Goal: Transaction & Acquisition: Purchase product/service

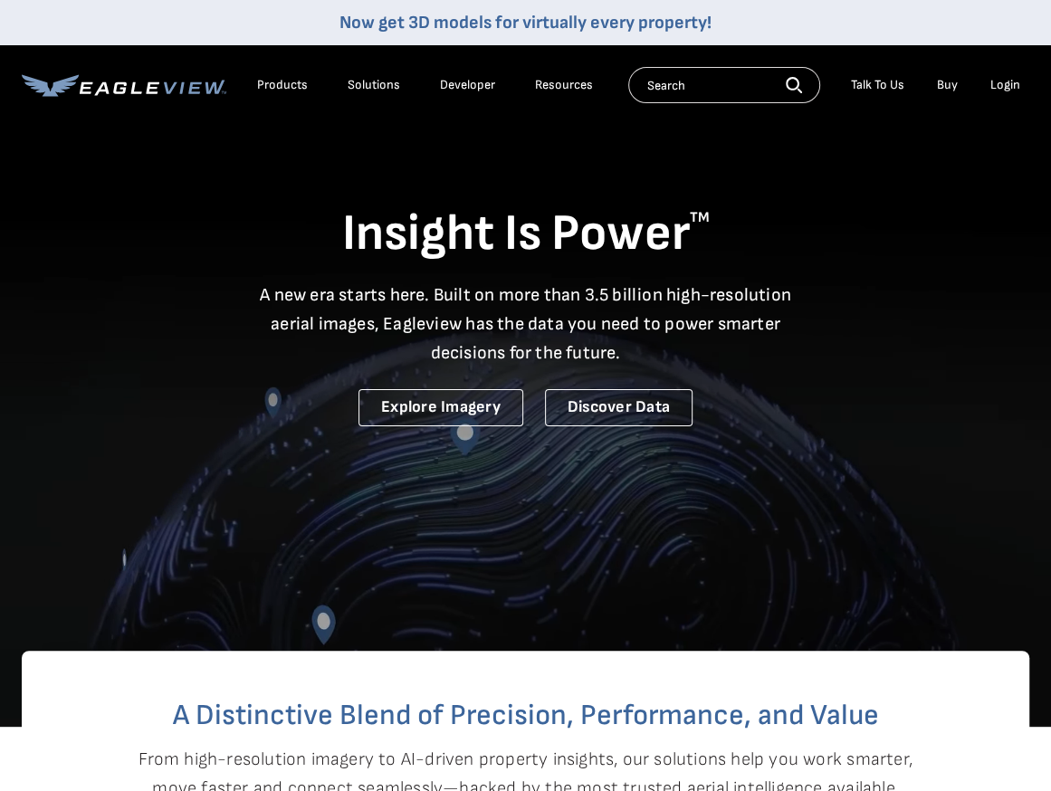
click at [1016, 85] on div "Login" at bounding box center [1006, 85] width 30 height 16
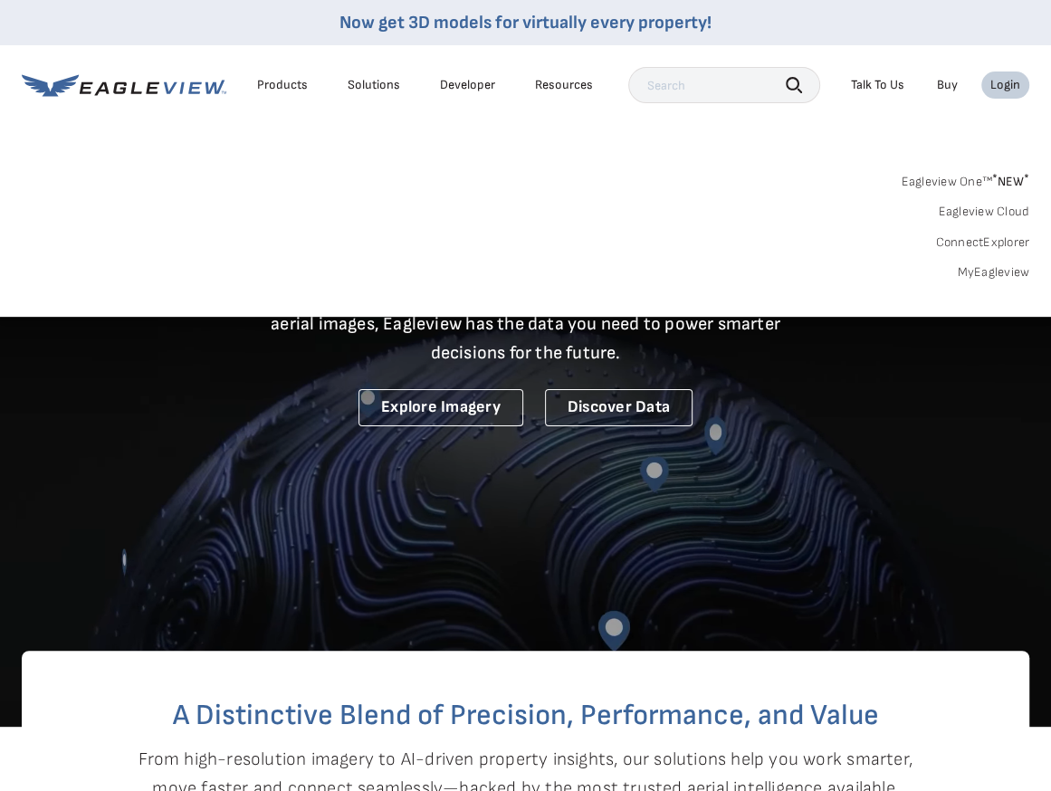
click at [990, 274] on link "MyEagleview" at bounding box center [993, 272] width 72 height 16
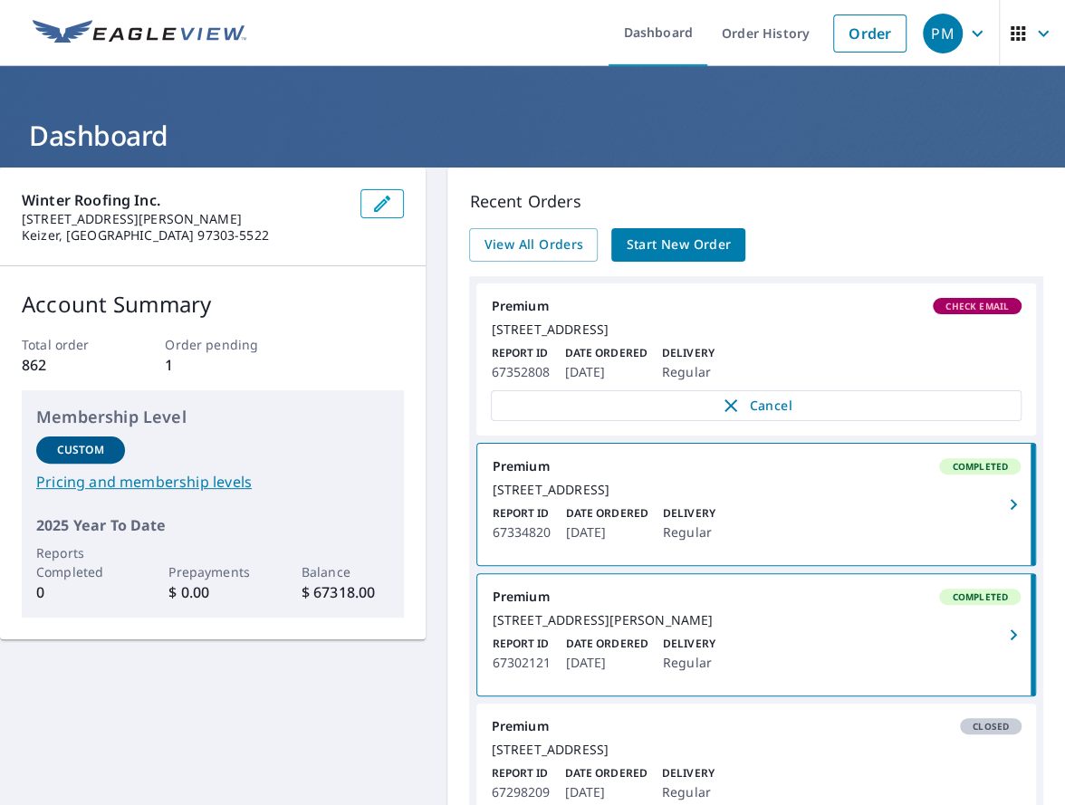
click at [982, 307] on span "Check Email" at bounding box center [976, 306] width 85 height 13
click at [878, 31] on link "Order" at bounding box center [869, 33] width 73 height 38
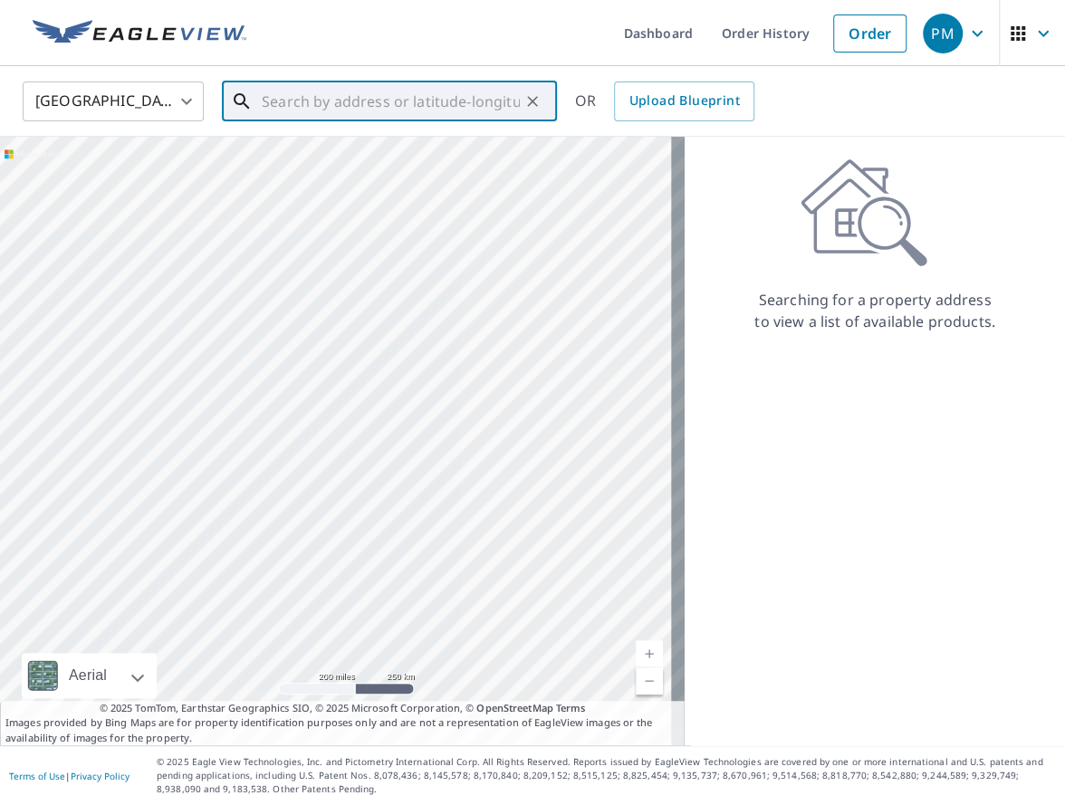
click at [409, 97] on input "text" at bounding box center [391, 101] width 258 height 51
paste input "[STREET_ADDRESS]"
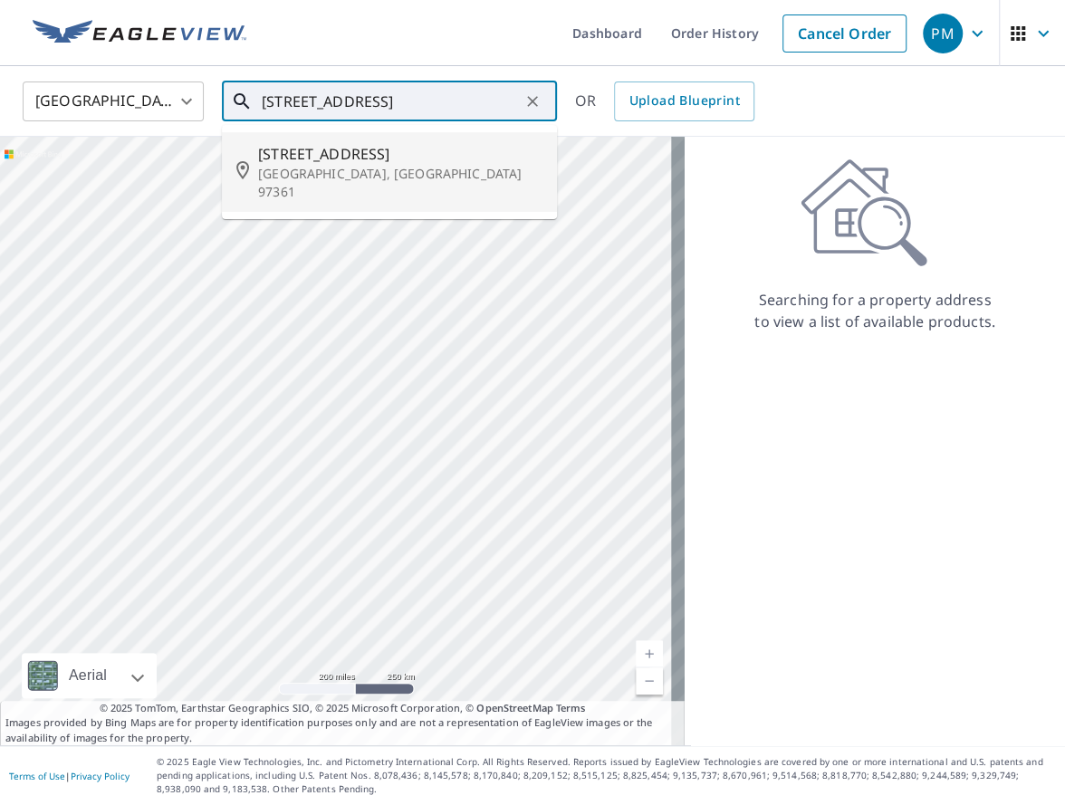
click at [368, 163] on span "[STREET_ADDRESS]" at bounding box center [400, 154] width 284 height 22
type input "[STREET_ADDRESS]"
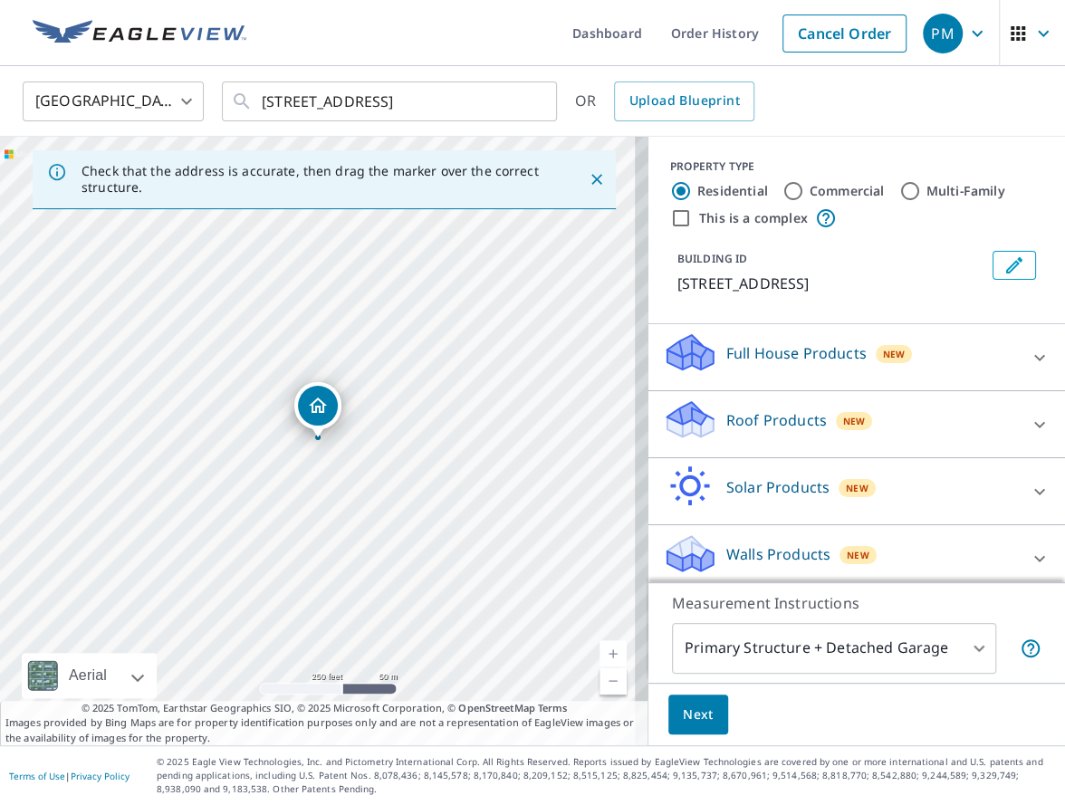
click at [663, 437] on icon at bounding box center [690, 419] width 54 height 43
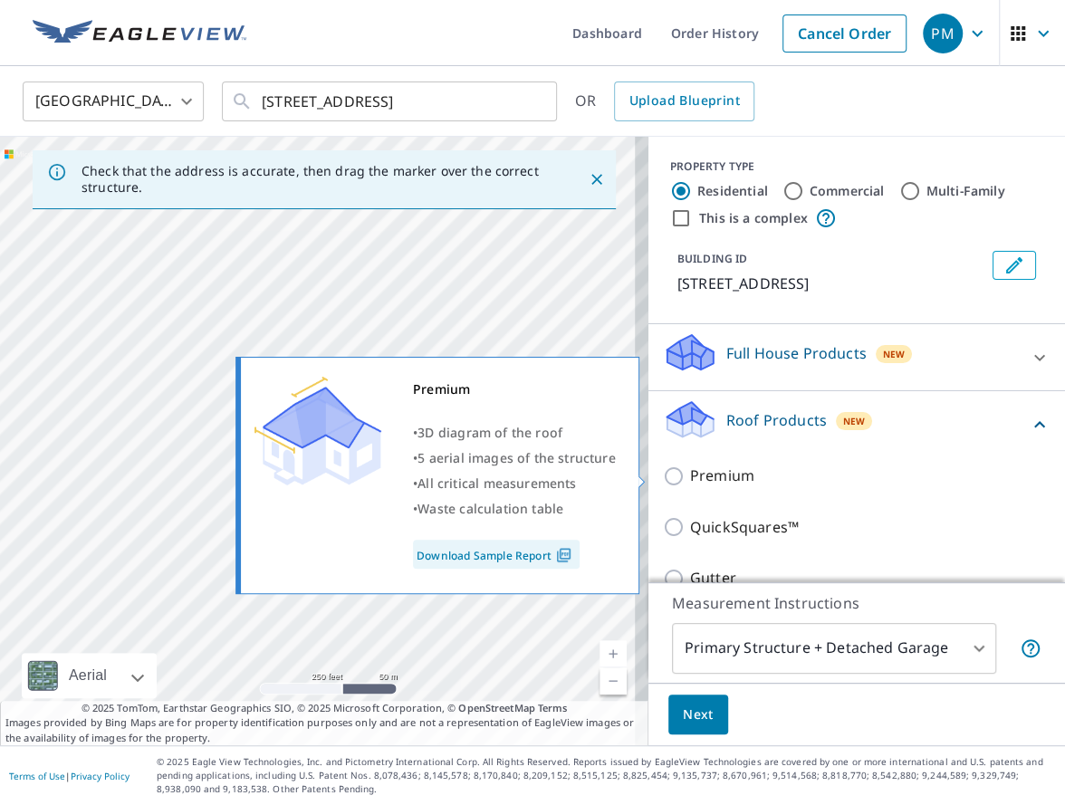
click at [665, 474] on input "Premium" at bounding box center [676, 476] width 27 height 22
checkbox input "true"
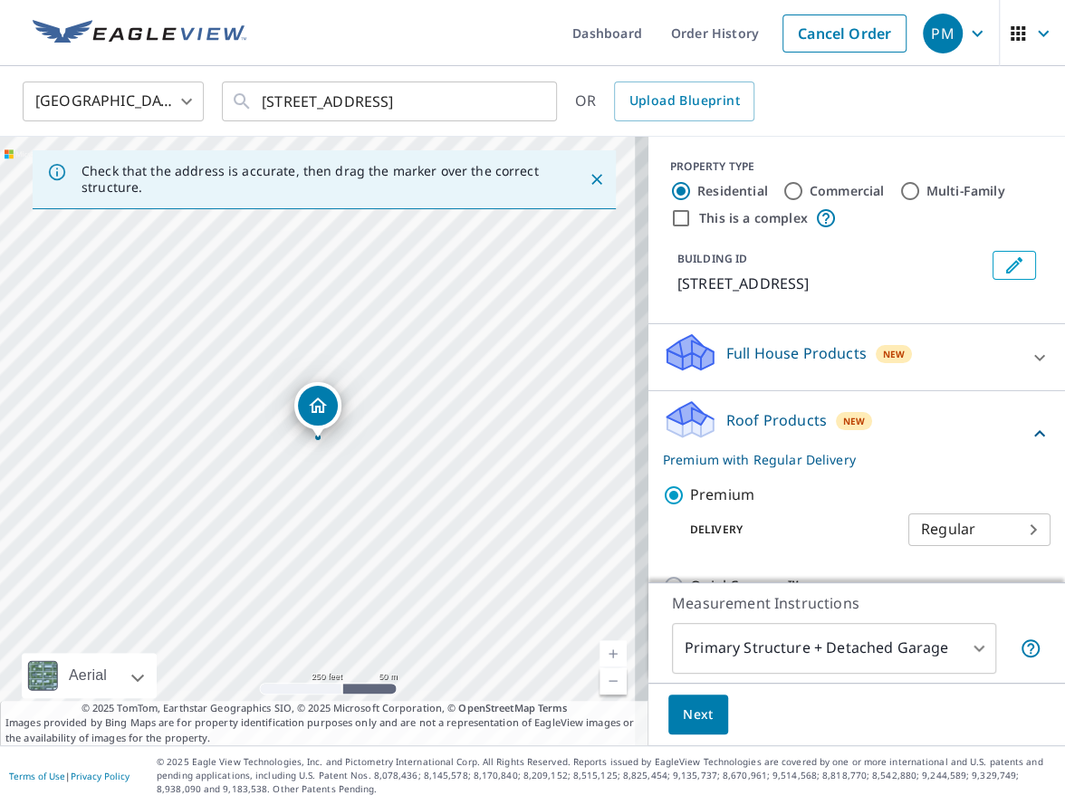
click at [694, 710] on span "Next" at bounding box center [698, 715] width 31 height 23
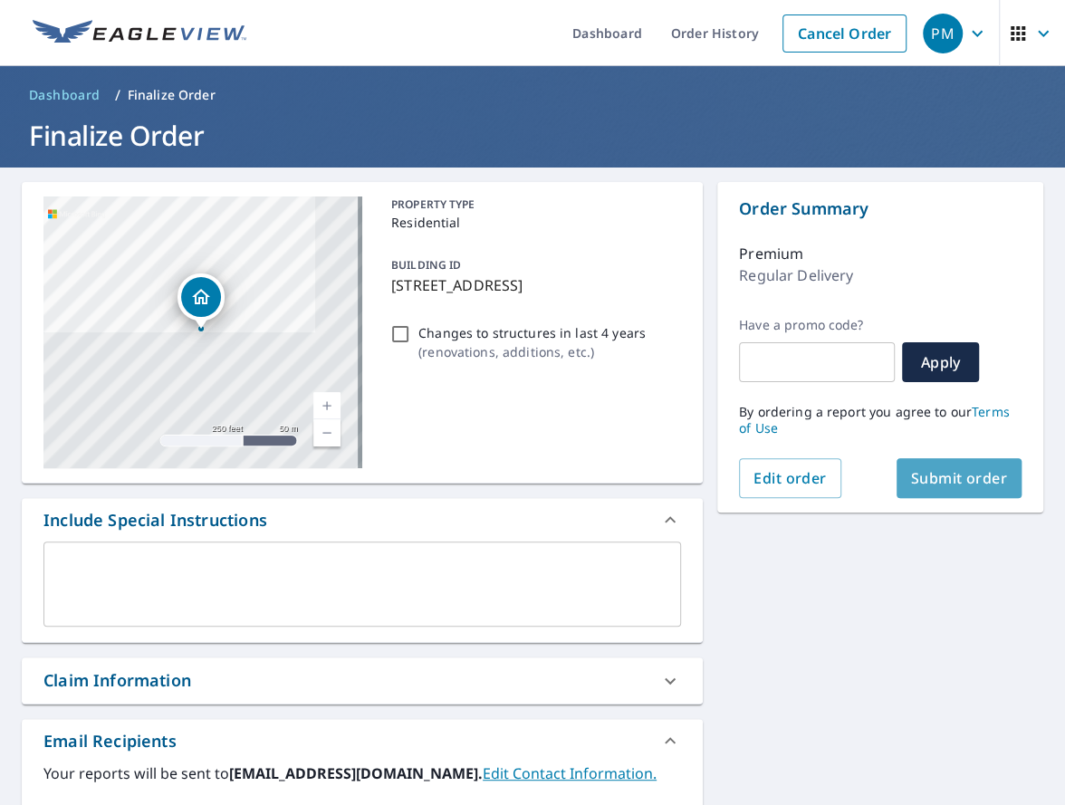
click at [969, 483] on span "Submit order" at bounding box center [959, 478] width 97 height 20
checkbox input "true"
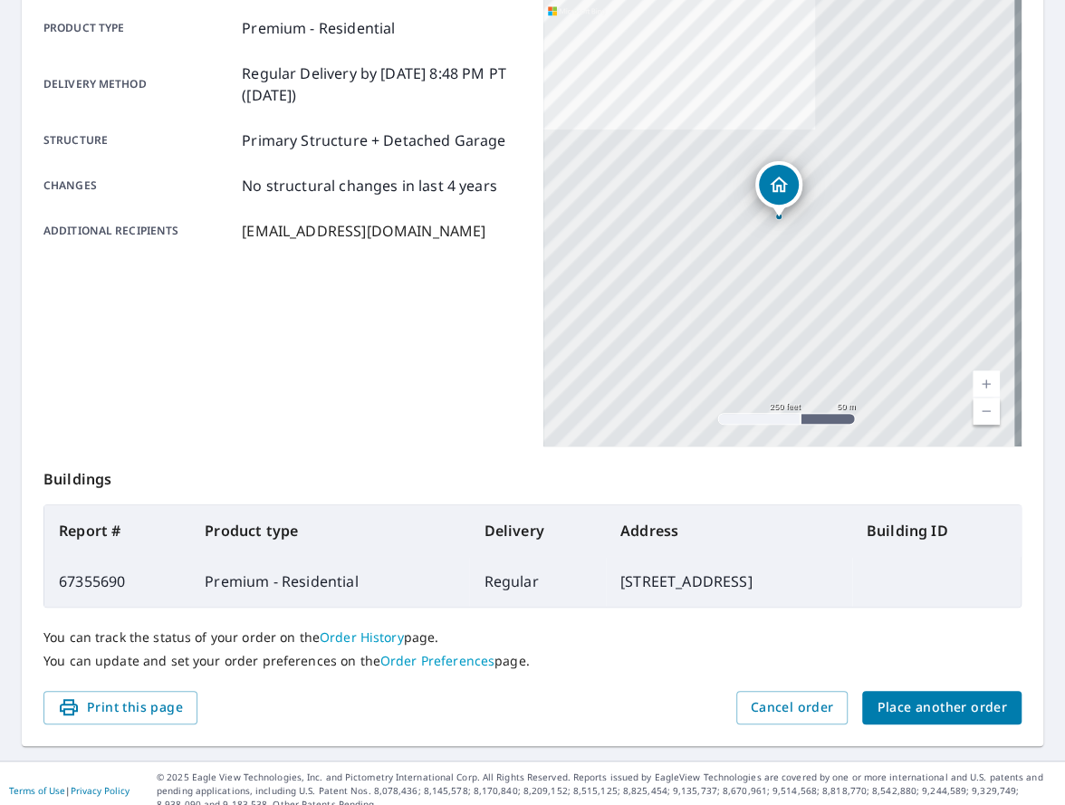
scroll to position [272, 0]
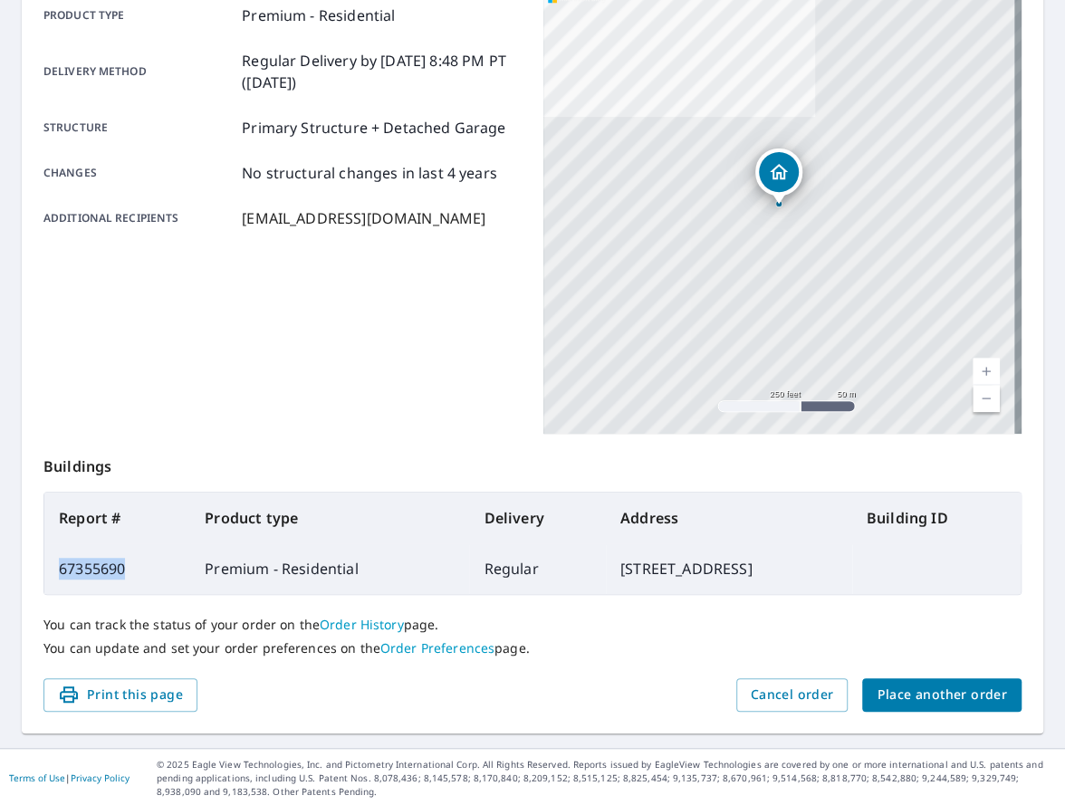
drag, startPoint x: 156, startPoint y: 571, endPoint x: 52, endPoint y: 572, distance: 104.1
click at [52, 572] on td "67355690" at bounding box center [117, 568] width 146 height 51
copy td "67355690"
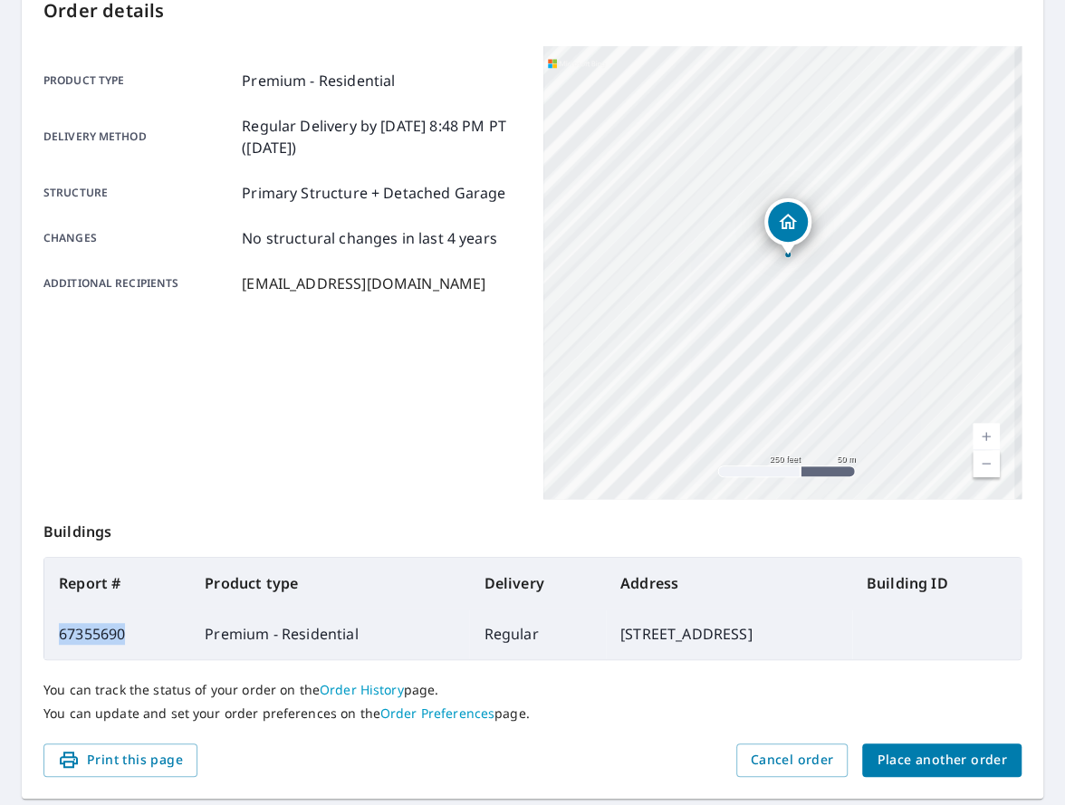
scroll to position [0, 0]
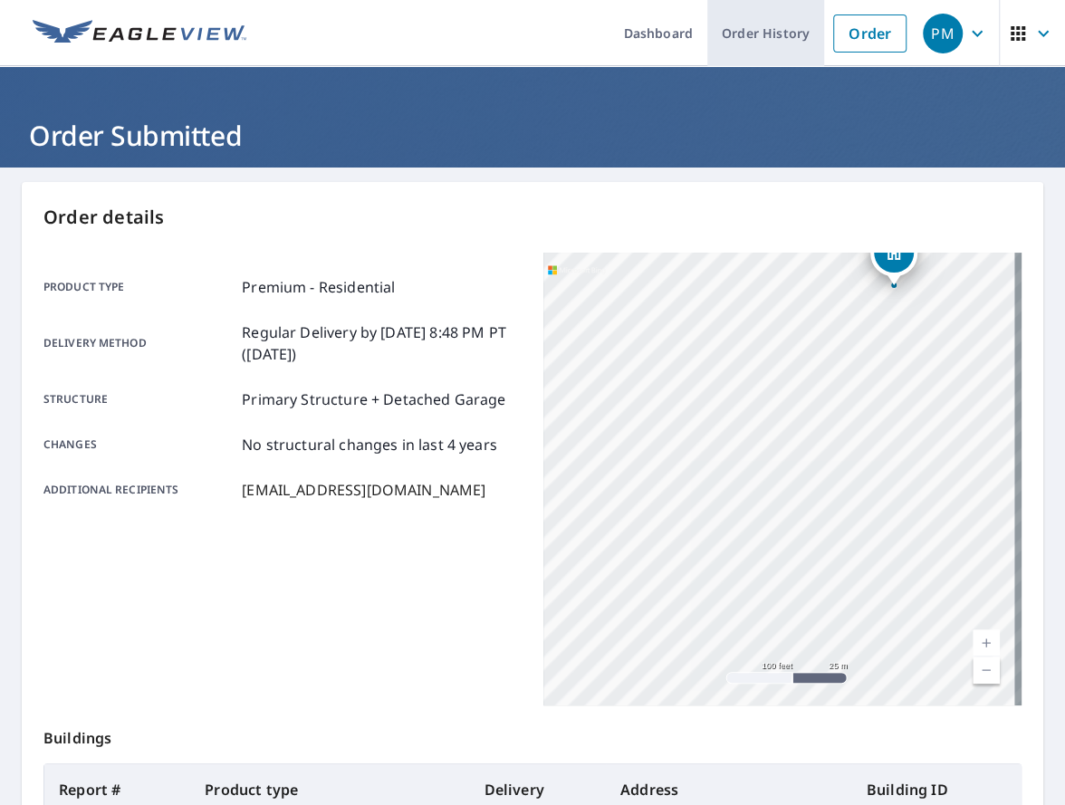
click at [769, 34] on link "Order History" at bounding box center [765, 33] width 117 height 66
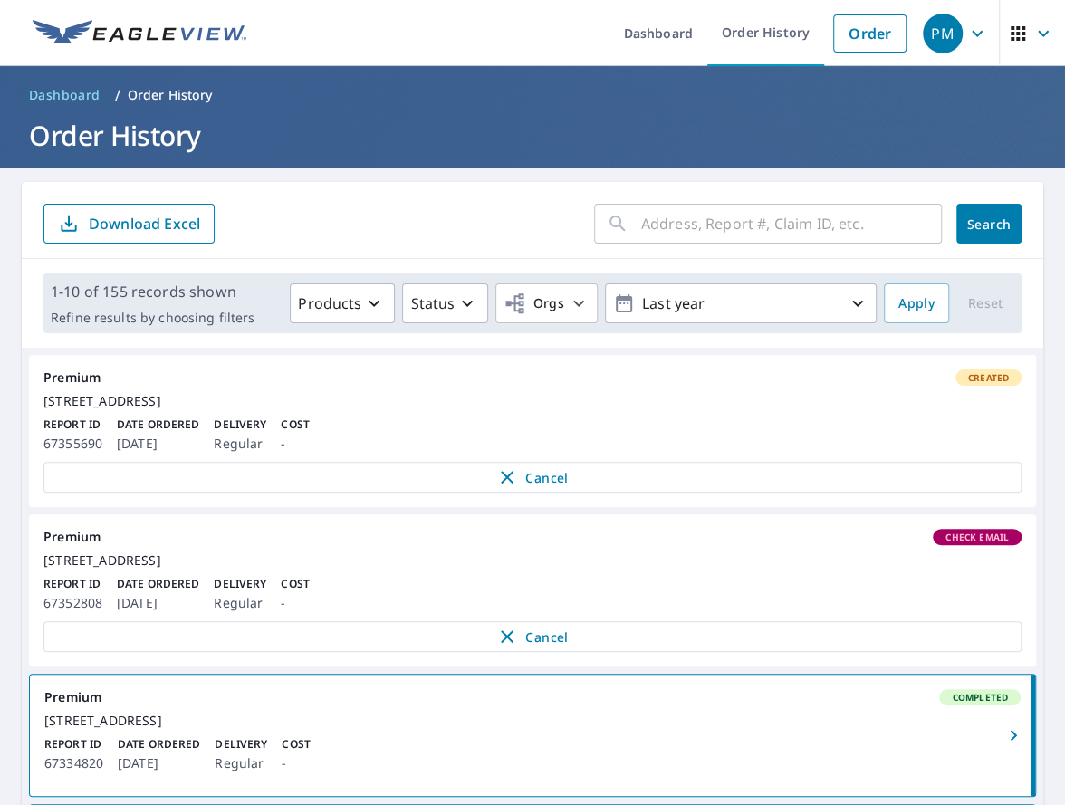
click at [961, 543] on span "Check Email" at bounding box center [976, 537] width 85 height 13
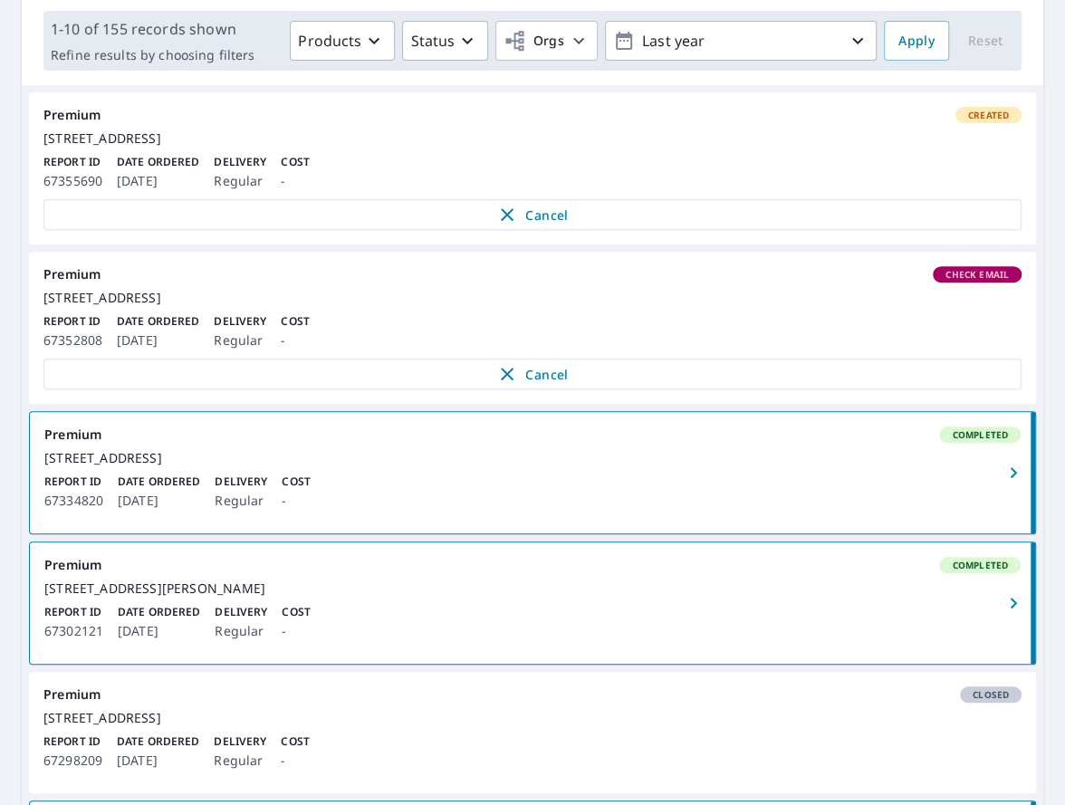
scroll to position [272, 0]
